Goal: Understand site structure: Grasp the organization and layout of the website

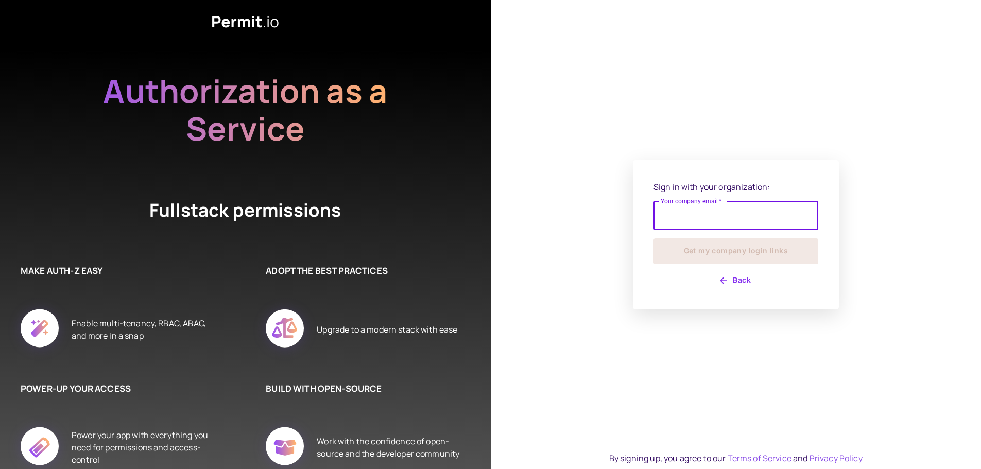
click at [795, 220] on input "Your company email   *" at bounding box center [735, 215] width 165 height 29
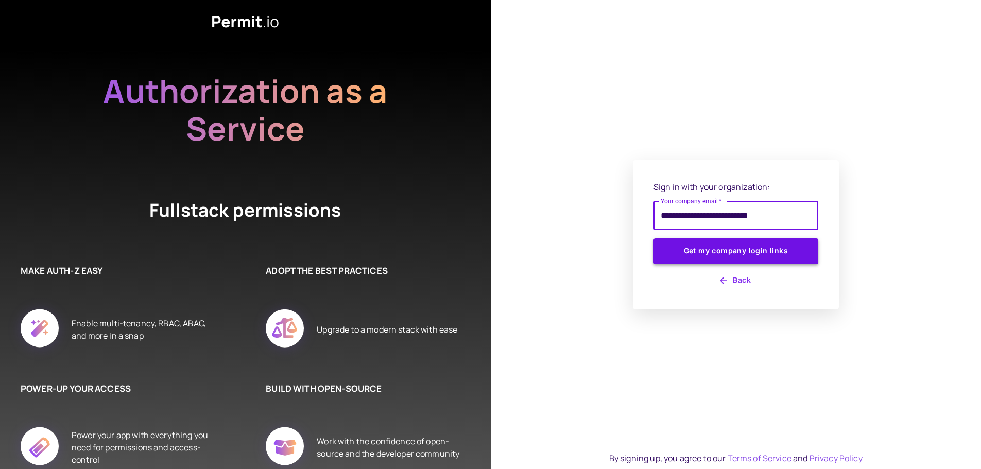
type input "**********"
click at [773, 253] on button "Get my company login links" at bounding box center [735, 251] width 165 height 26
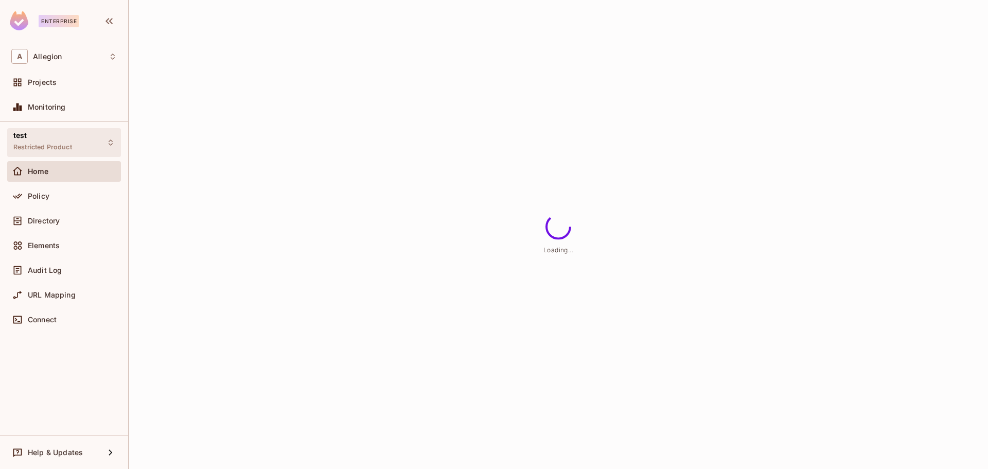
click at [60, 146] on span "Restricted Product" at bounding box center [42, 147] width 59 height 8
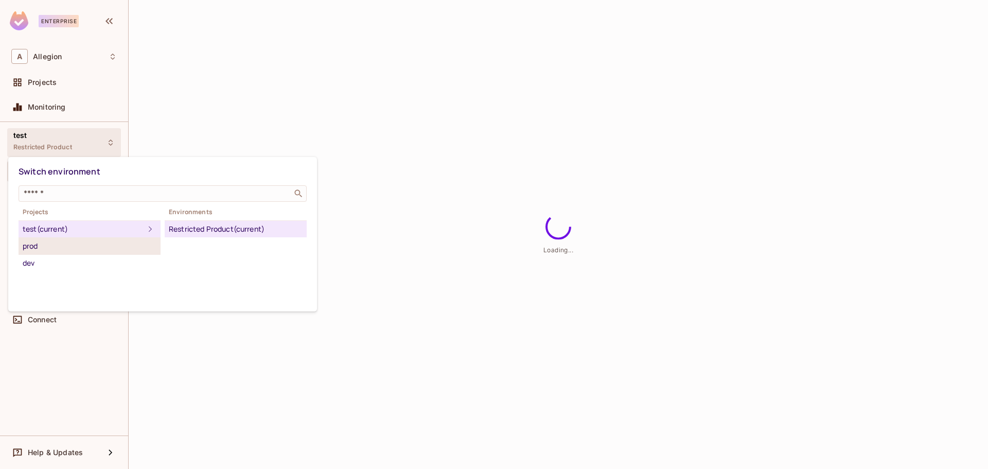
click at [38, 241] on div "prod" at bounding box center [90, 246] width 134 height 12
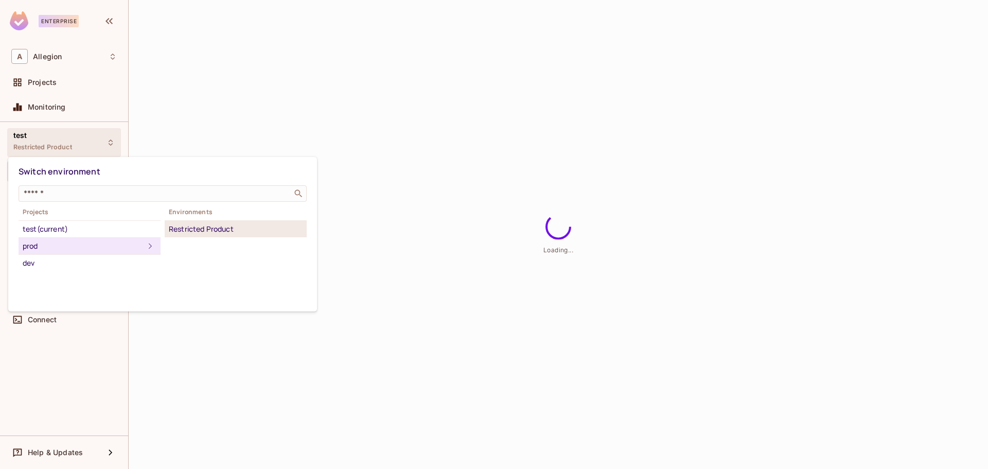
click at [185, 230] on div "Restricted Product" at bounding box center [236, 229] width 134 height 12
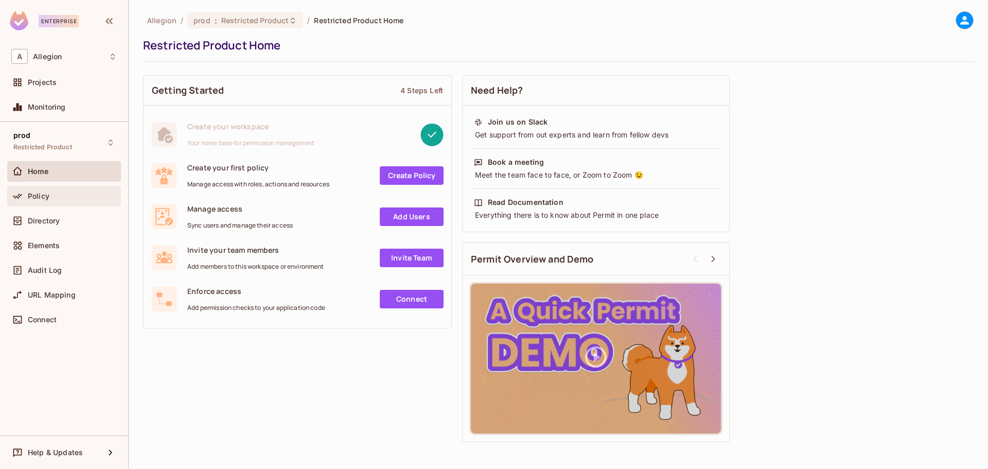
click at [66, 192] on div "Policy" at bounding box center [72, 196] width 89 height 8
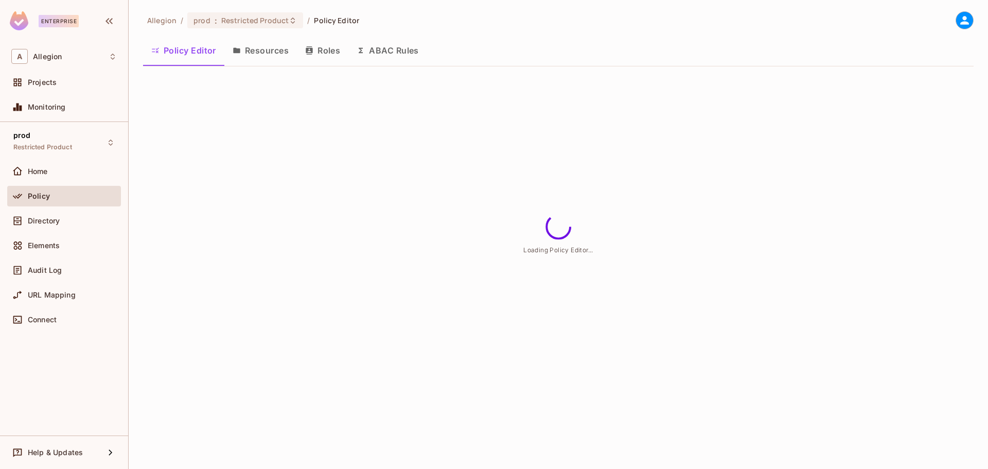
click at [41, 216] on div "Directory" at bounding box center [64, 221] width 106 height 12
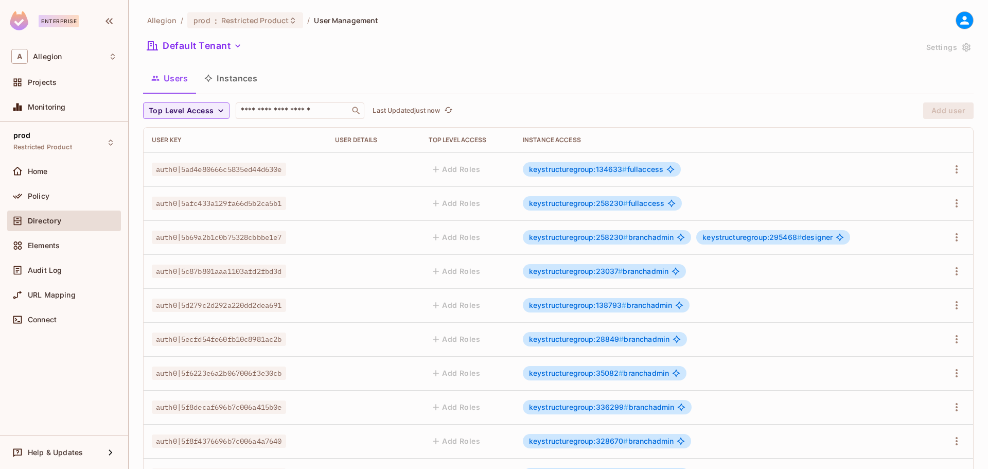
click at [235, 84] on button "Instances" at bounding box center [230, 78] width 69 height 26
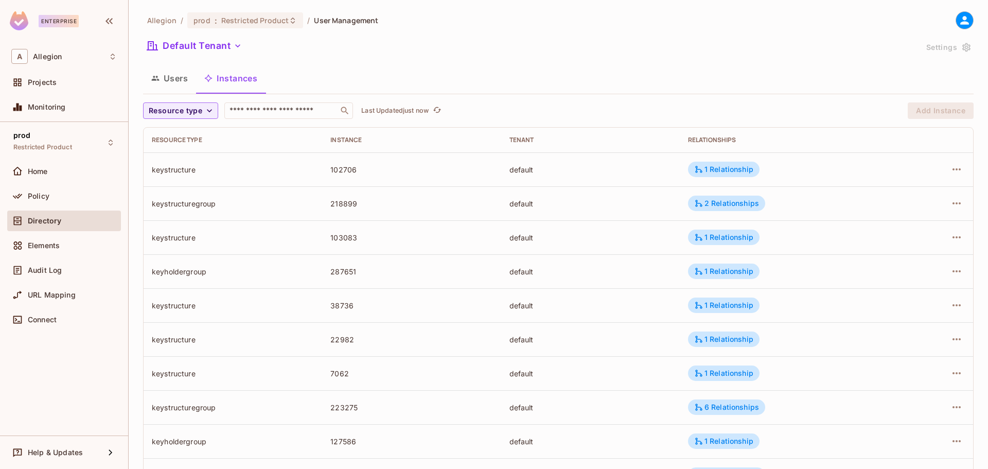
click at [170, 79] on button "Users" at bounding box center [169, 78] width 53 height 26
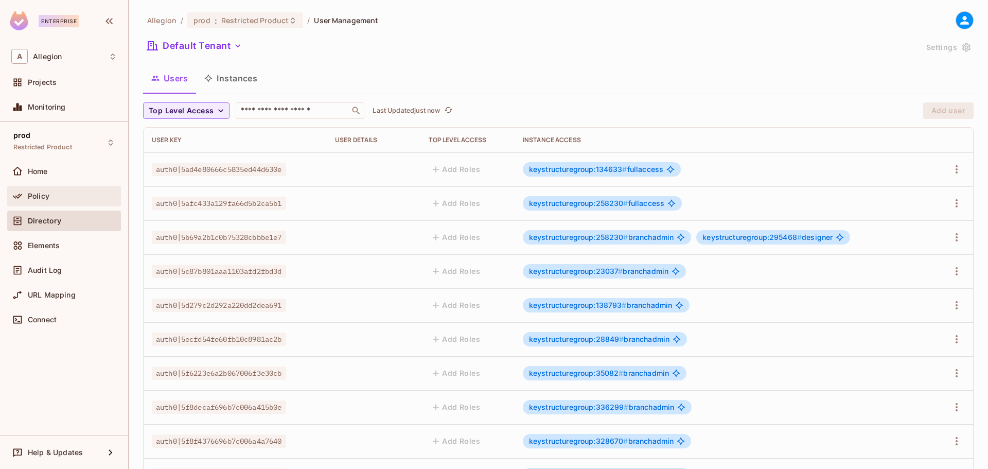
click at [14, 196] on icon at bounding box center [17, 196] width 10 height 10
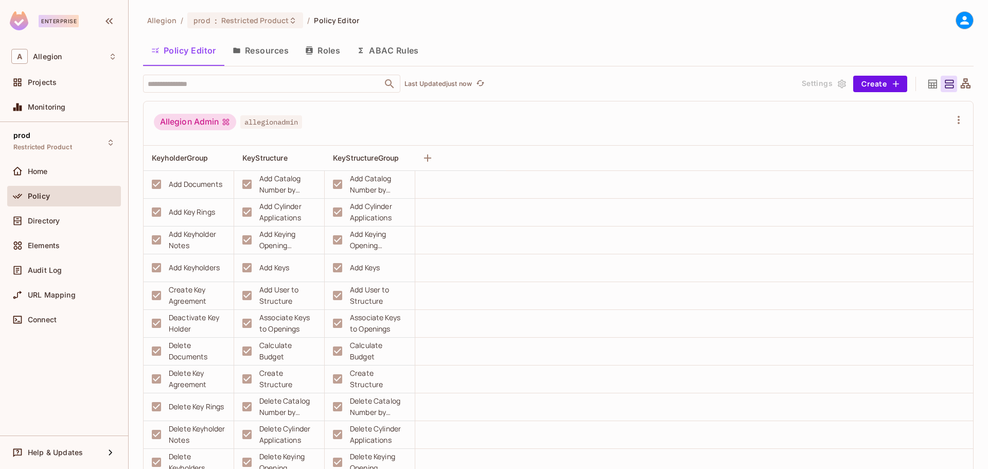
click at [269, 52] on button "Resources" at bounding box center [260, 51] width 73 height 26
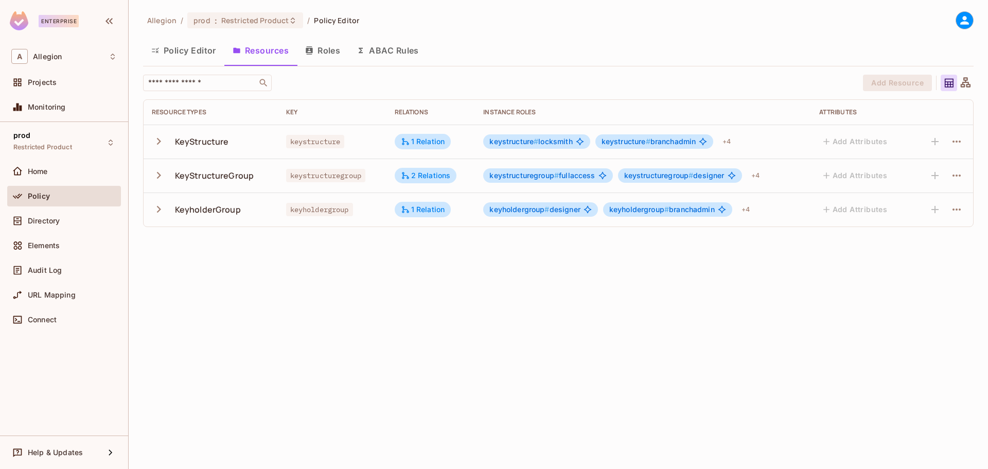
click at [155, 181] on icon "button" at bounding box center [159, 175] width 14 height 14
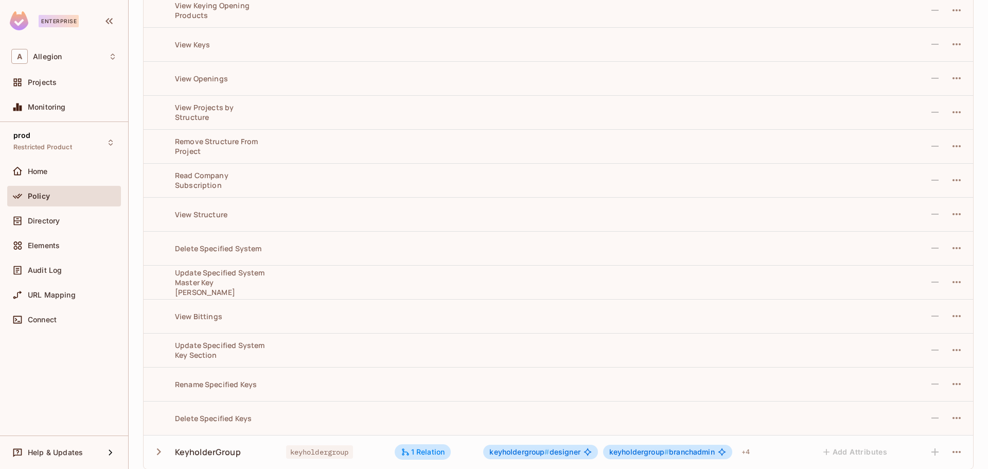
scroll to position [1363, 0]
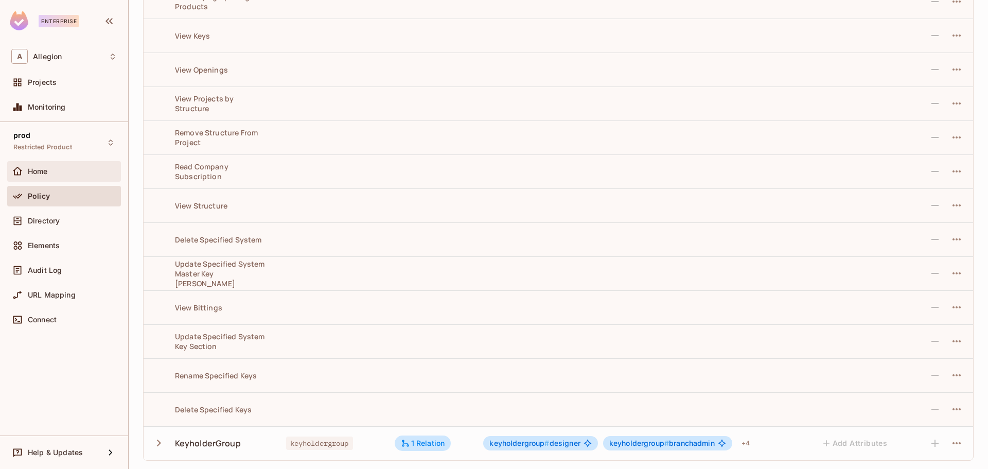
click at [27, 177] on div at bounding box center [19, 171] width 16 height 12
